Goal: Transaction & Acquisition: Subscribe to service/newsletter

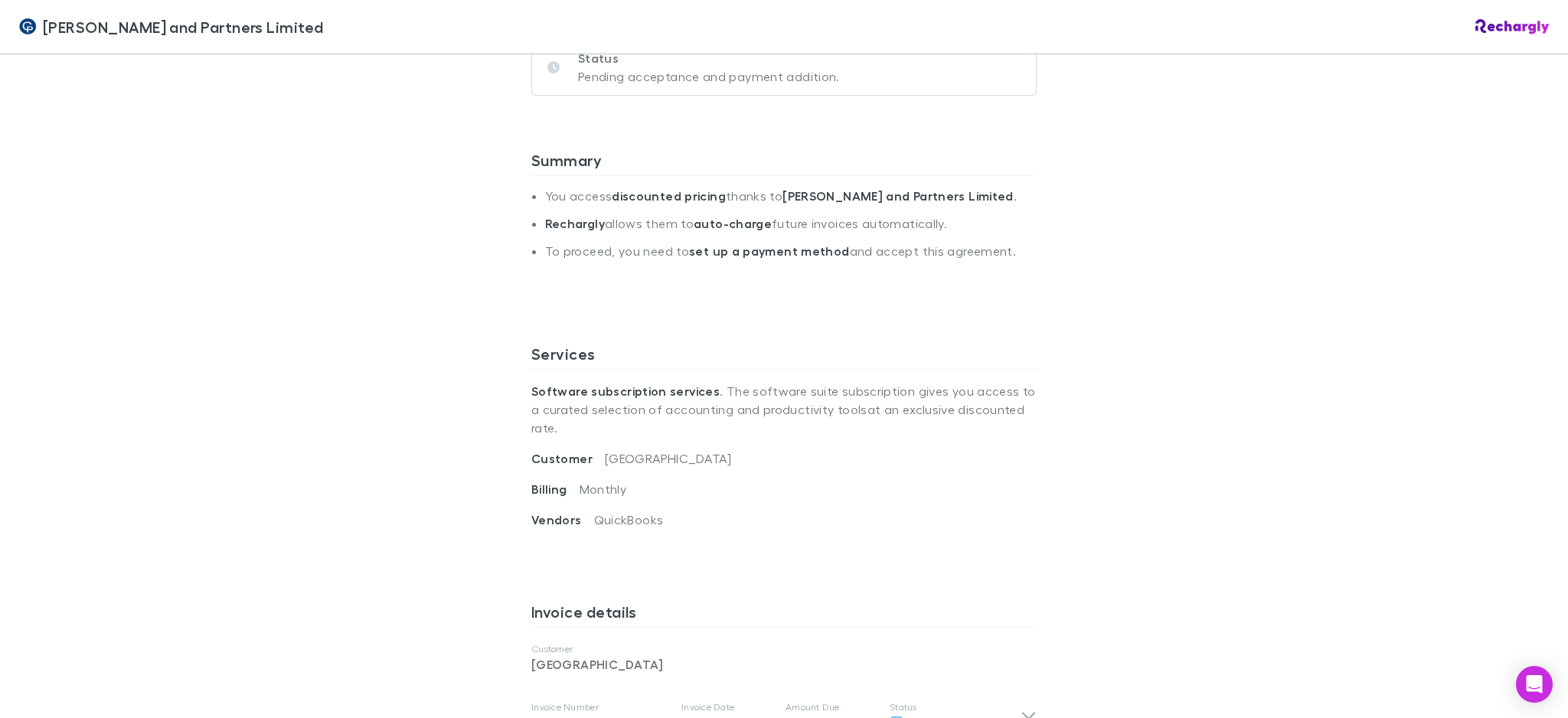
scroll to position [373, 0]
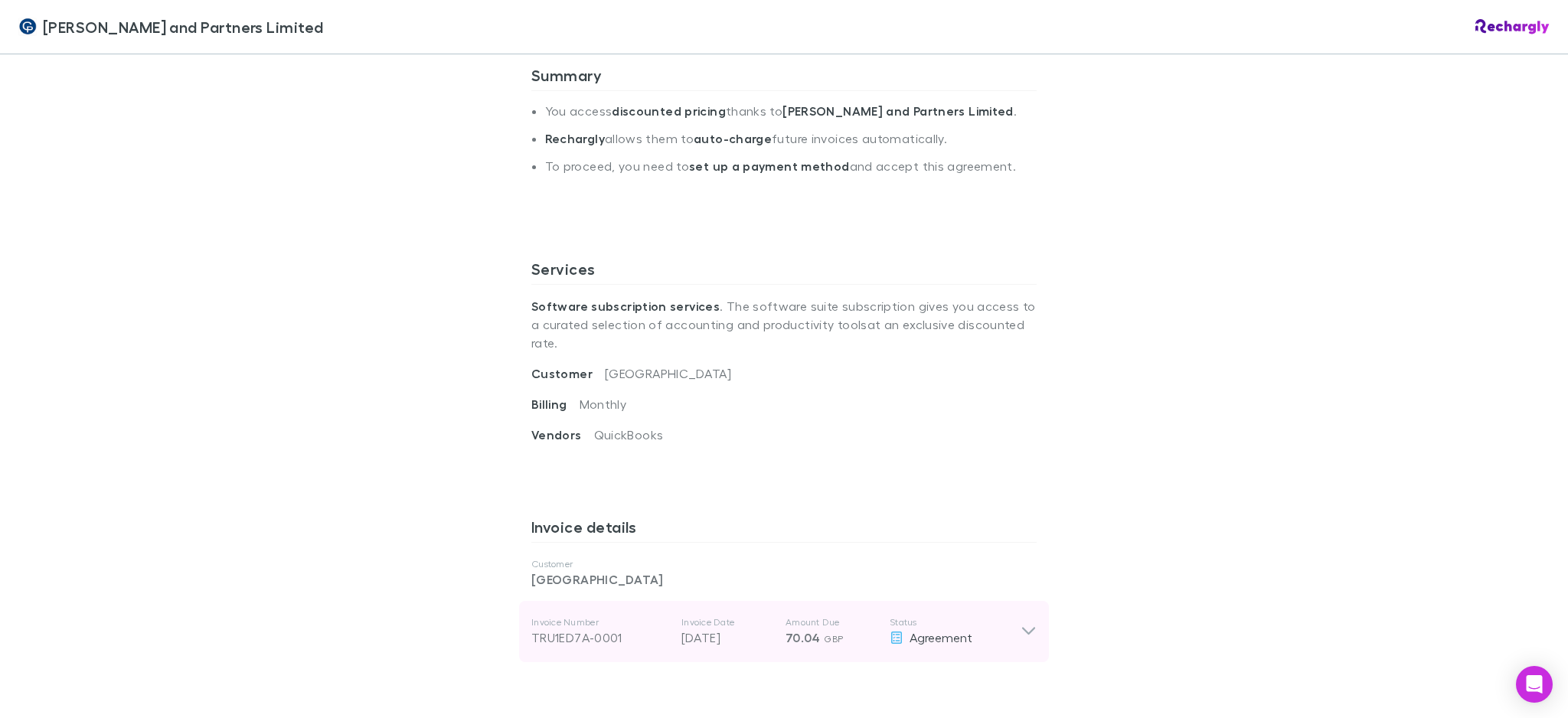
click at [1024, 628] on icon at bounding box center [1029, 632] width 13 height 7
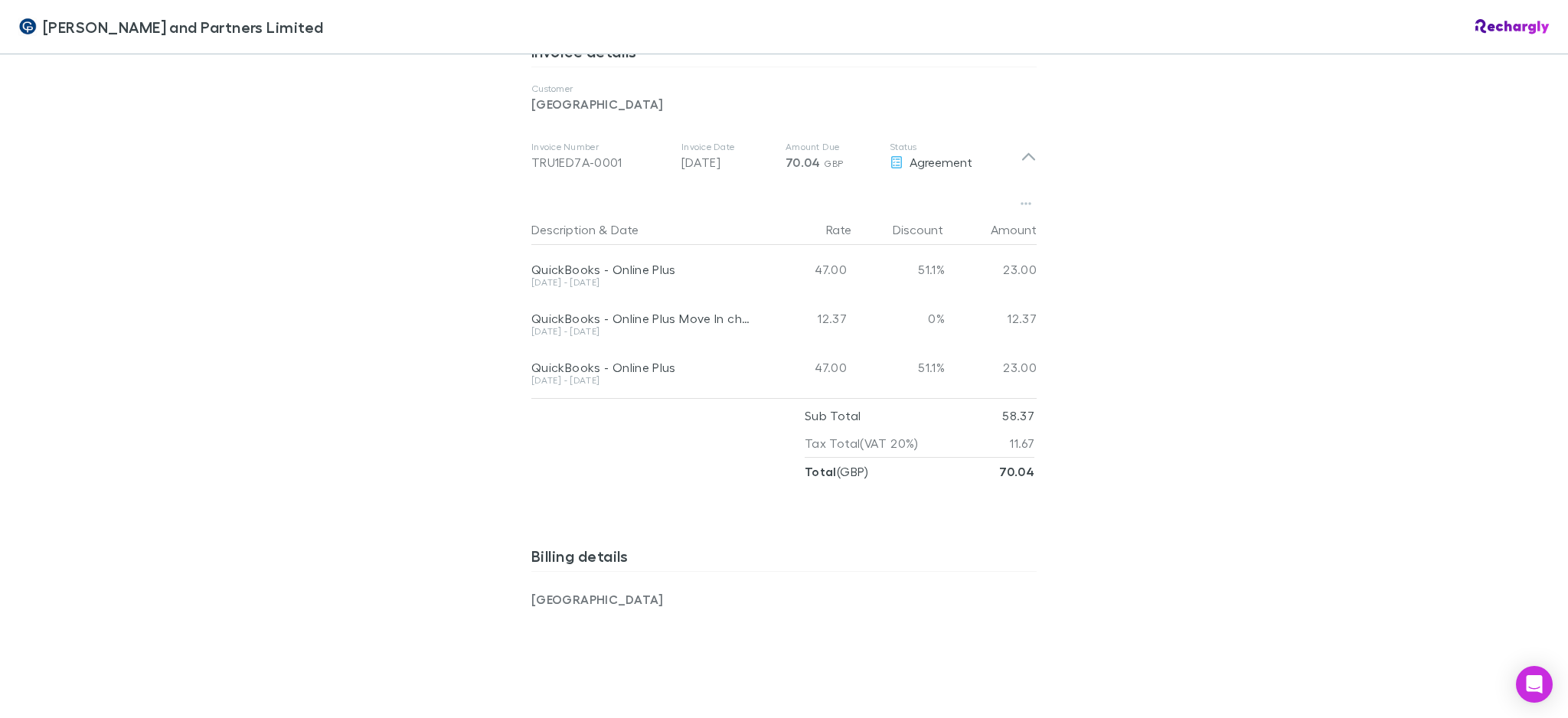
scroll to position [936, 0]
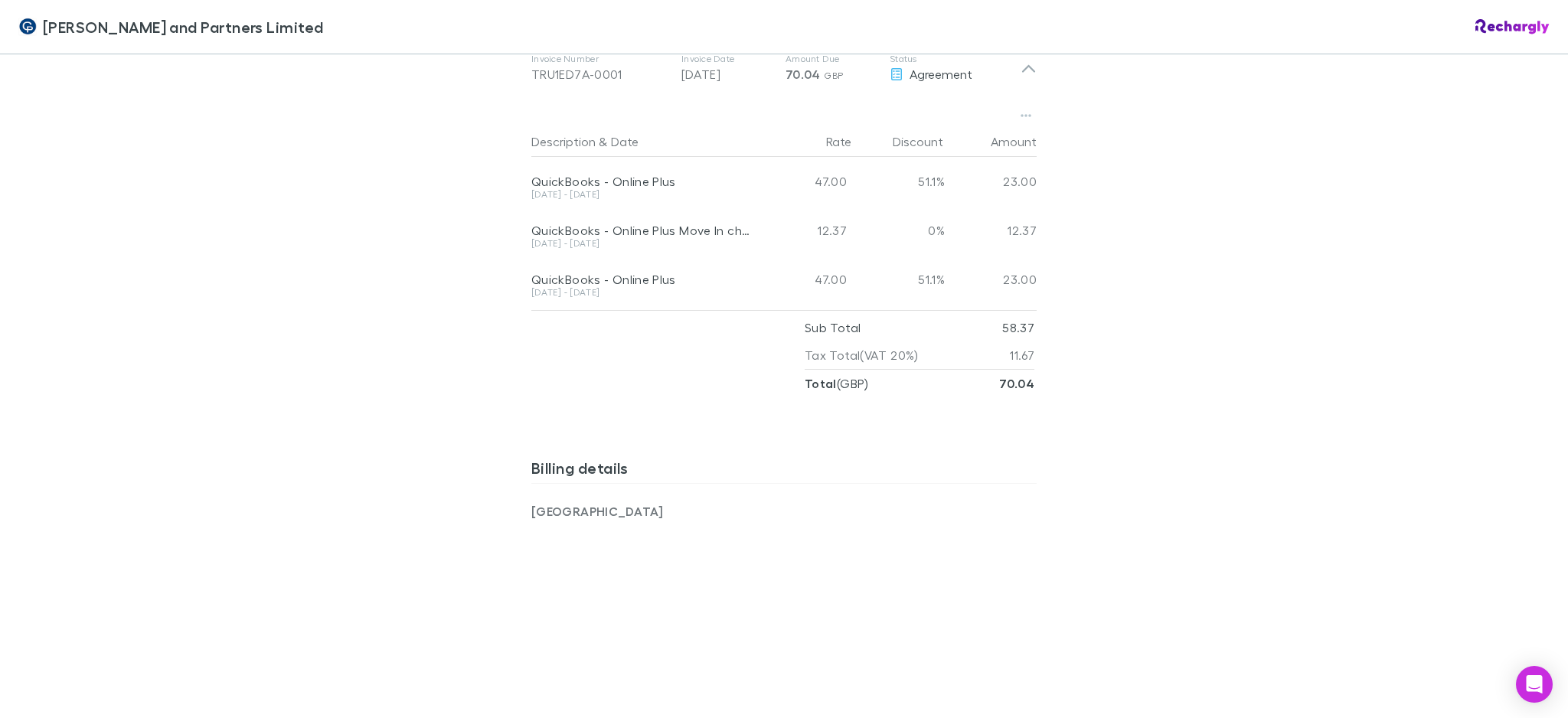
click at [1162, 646] on div "[PERSON_NAME] and Partners Limited [PERSON_NAME] and Partners Limited Software …" at bounding box center [784, 359] width 1568 height 718
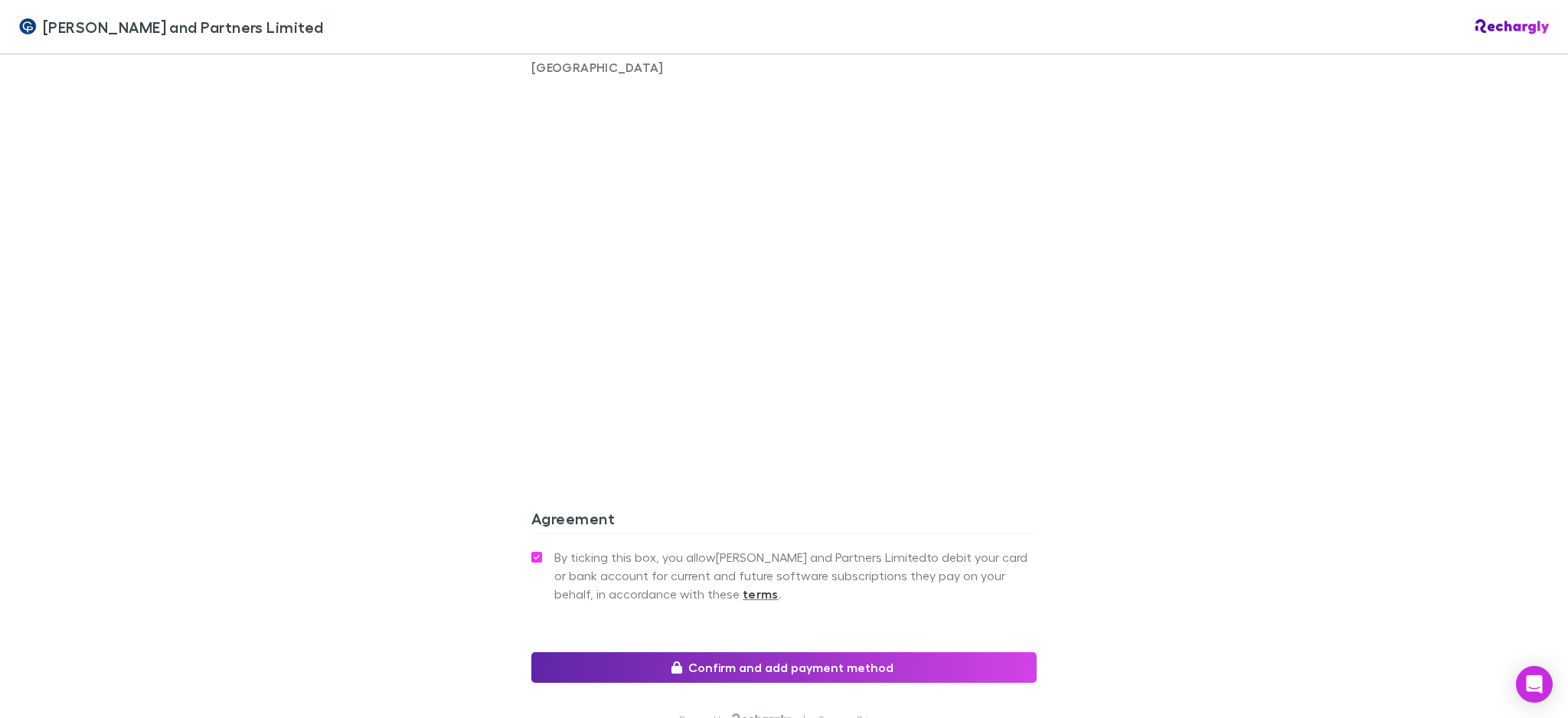
scroll to position [1467, 0]
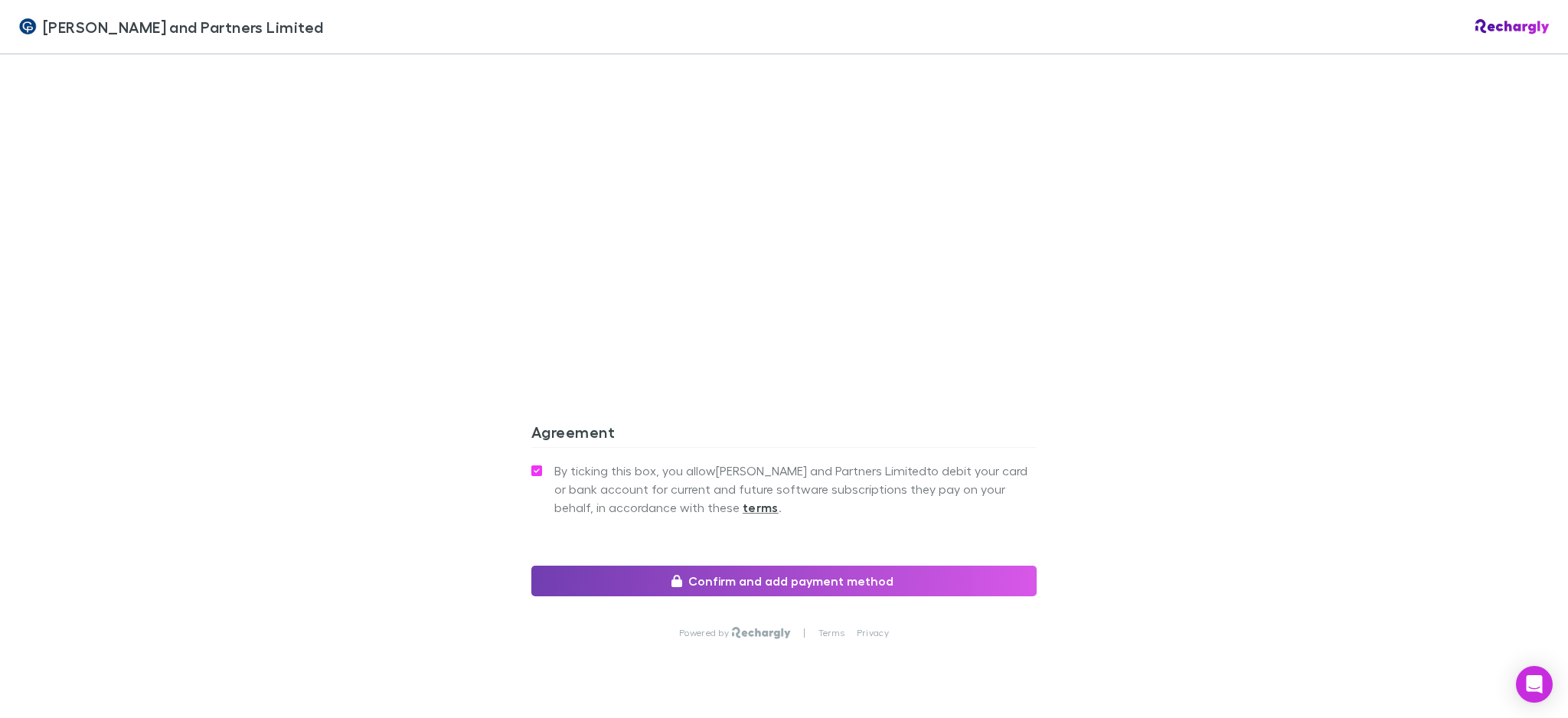
click at [763, 566] on button "Confirm and add payment method" at bounding box center [784, 582] width 505 height 31
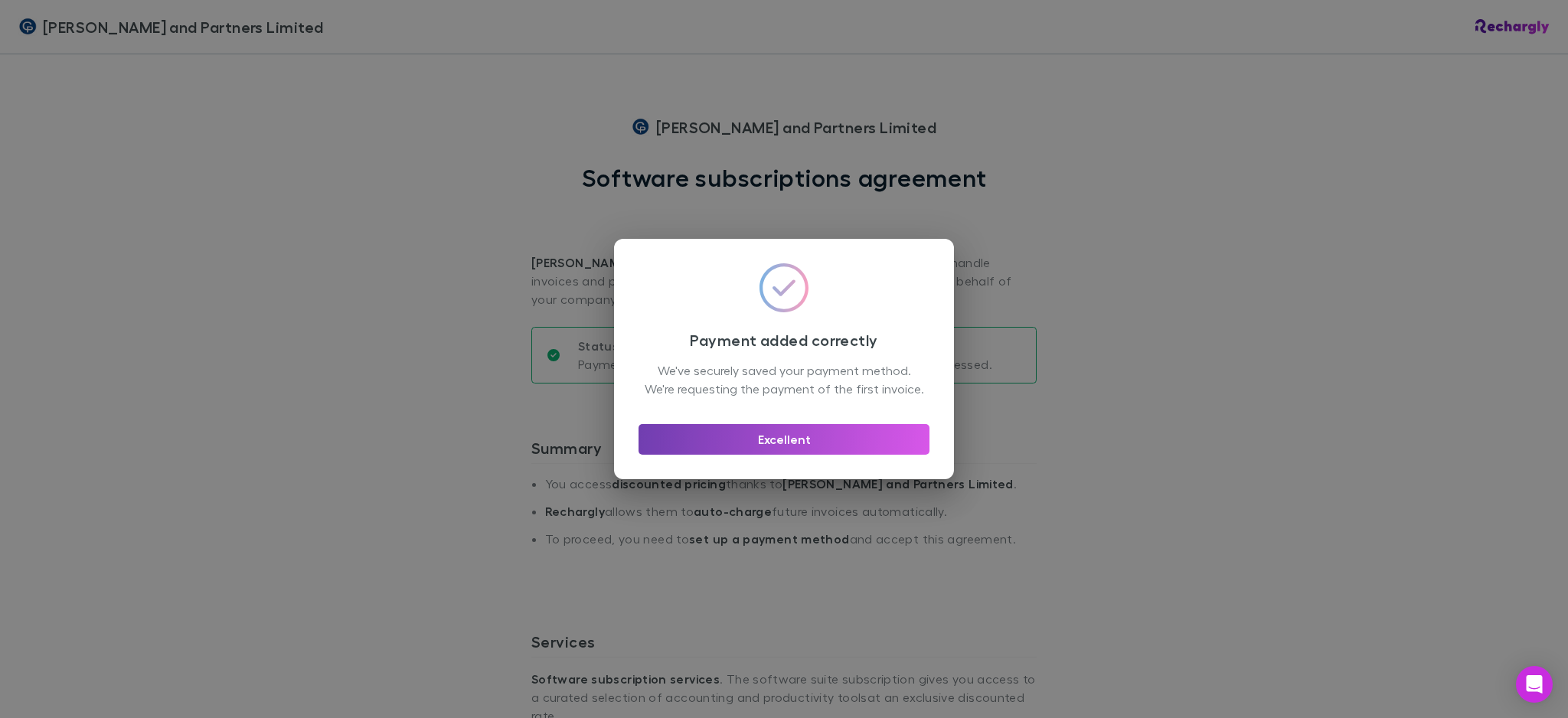
click at [790, 450] on button "Excellent" at bounding box center [784, 440] width 291 height 31
